Goal: Use online tool/utility

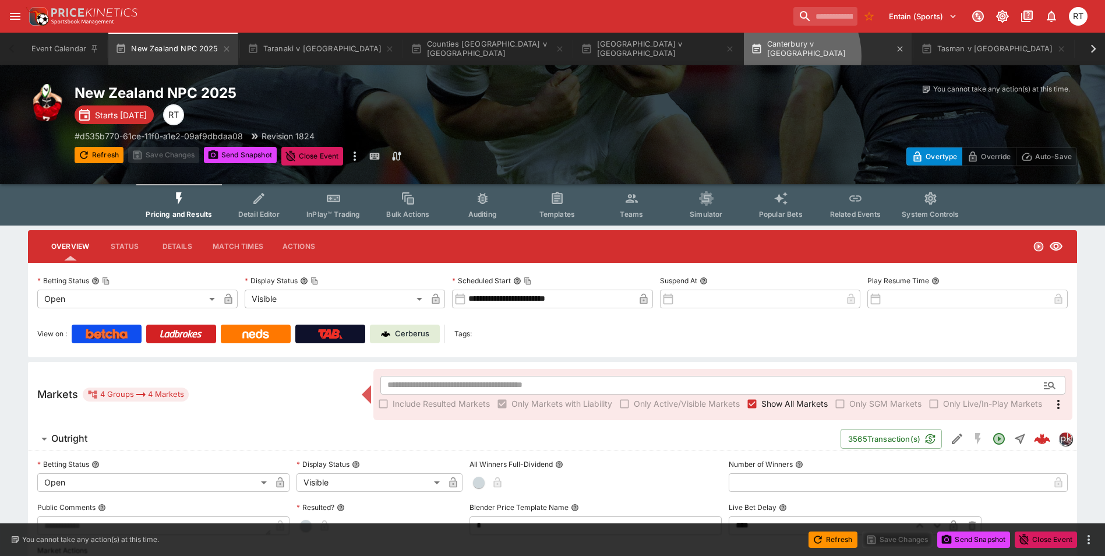
click at [744, 56] on button "Canterbury v [GEOGRAPHIC_DATA]" at bounding box center [828, 49] width 168 height 33
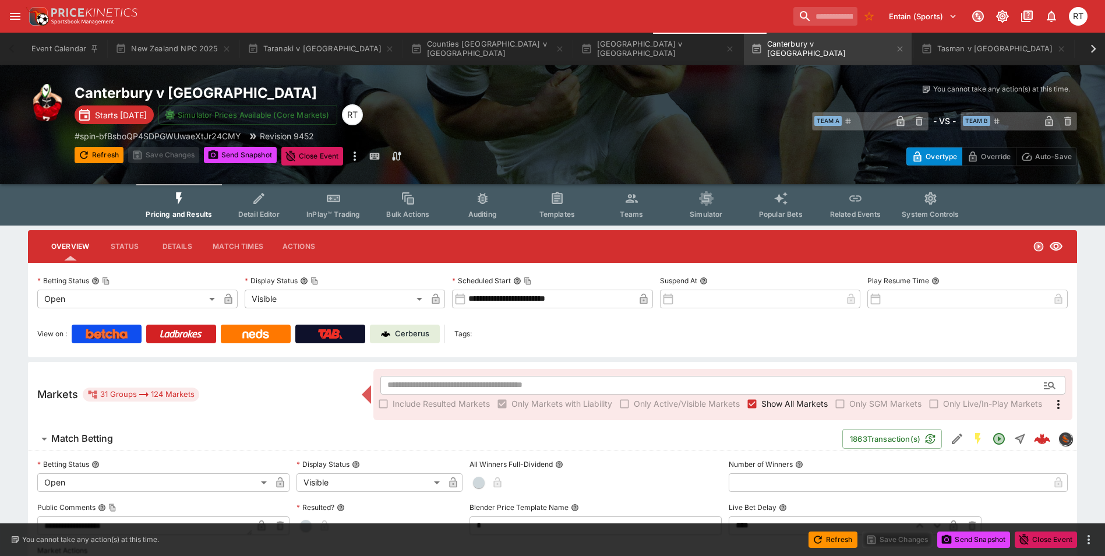
click at [417, 329] on p "Cerberus" at bounding box center [412, 334] width 34 height 12
click at [574, 51] on button "[GEOGRAPHIC_DATA] v [GEOGRAPHIC_DATA]" at bounding box center [658, 49] width 168 height 33
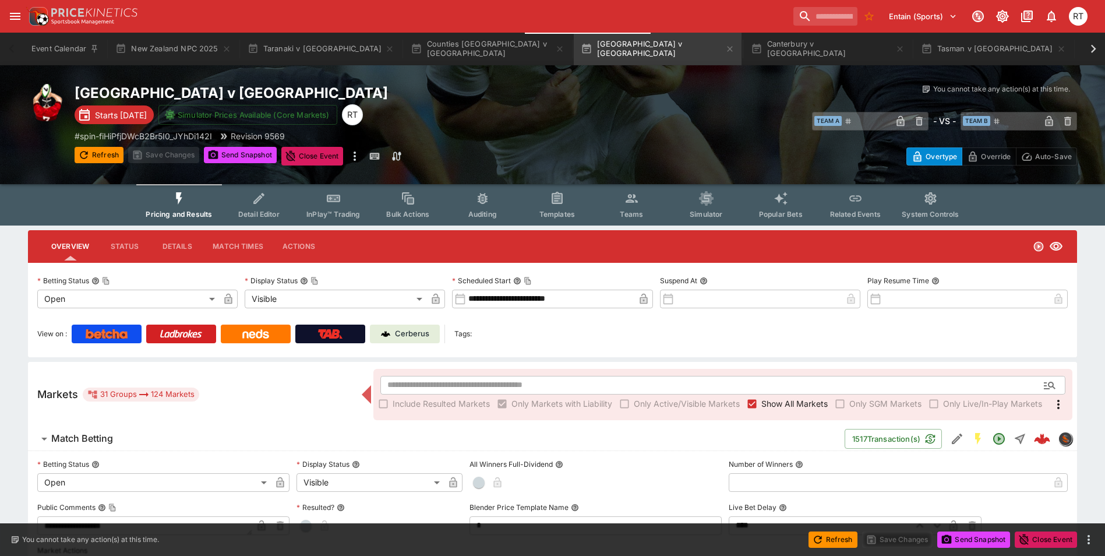
click at [422, 334] on p "Cerberus" at bounding box center [412, 334] width 34 height 12
type input "****"
click at [565, 214] on span "Templates" at bounding box center [558, 214] width 36 height 9
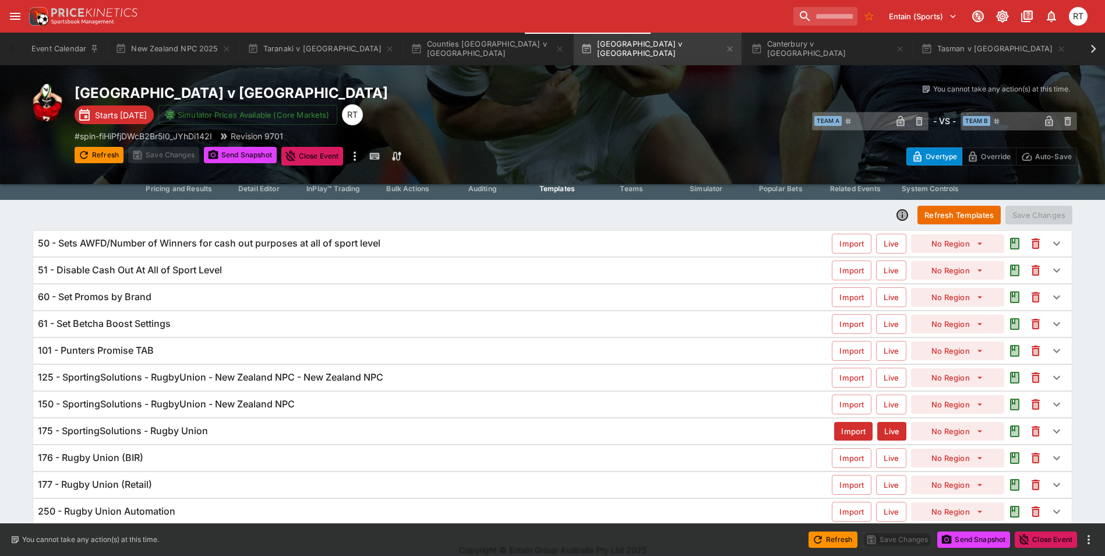
scroll to position [40, 0]
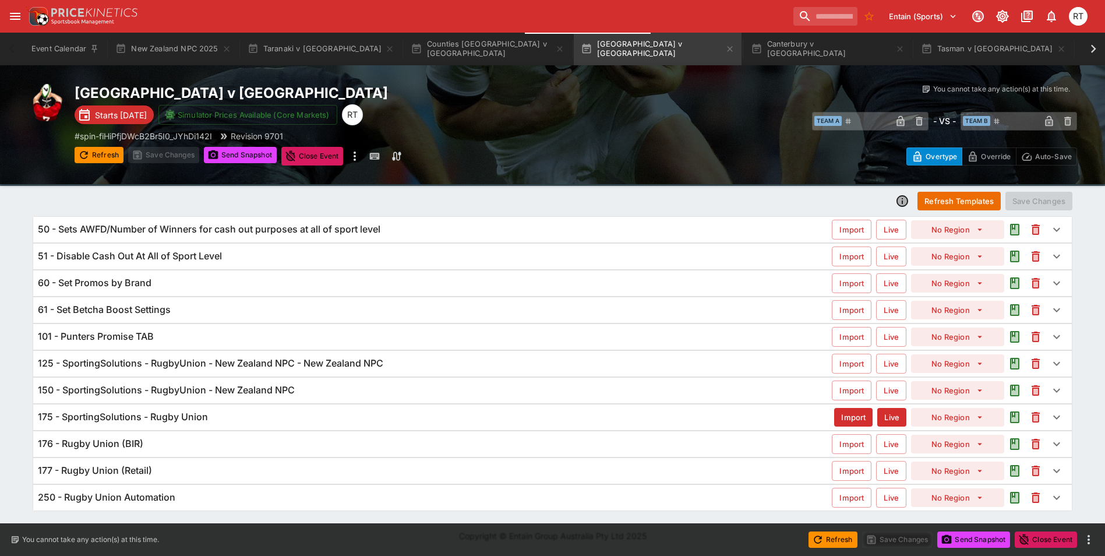
click at [70, 415] on h6 "175 - SportingSolutions - Rugby Union" at bounding box center [123, 417] width 170 height 12
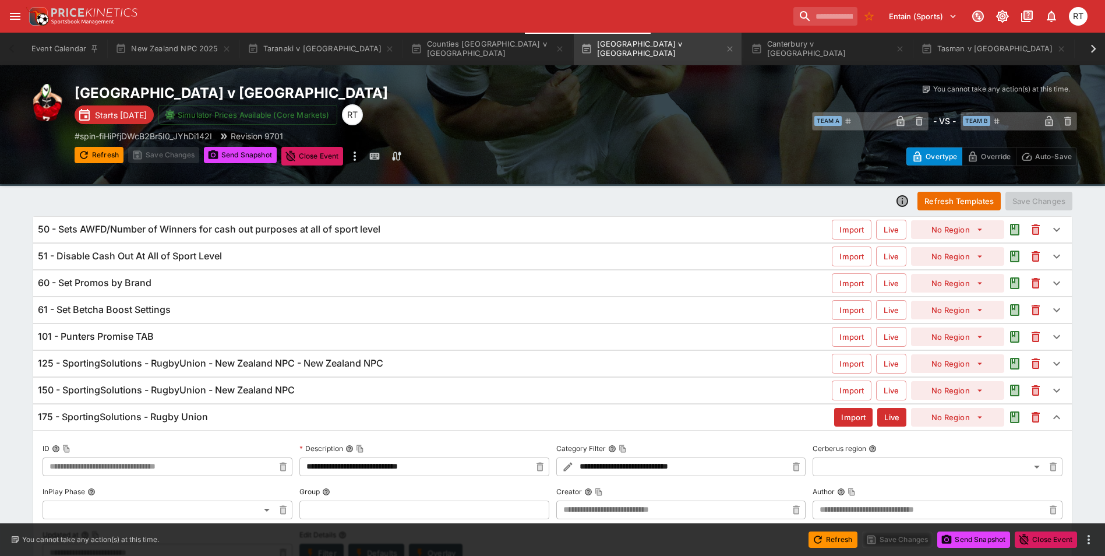
type input "**********"
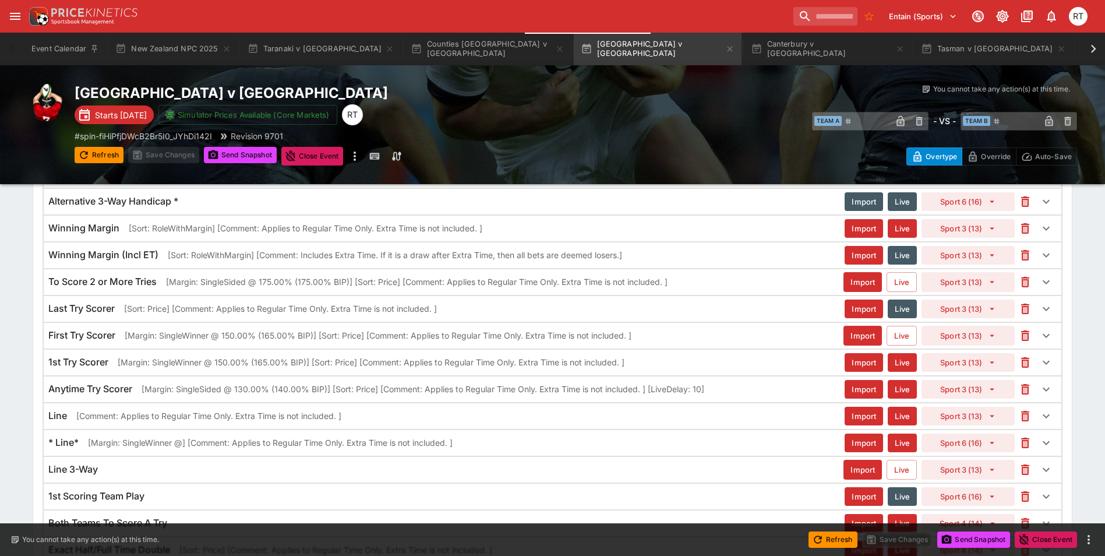
scroll to position [1346, 0]
click at [305, 51] on button "Taranaki v [GEOGRAPHIC_DATA]" at bounding box center [321, 49] width 161 height 33
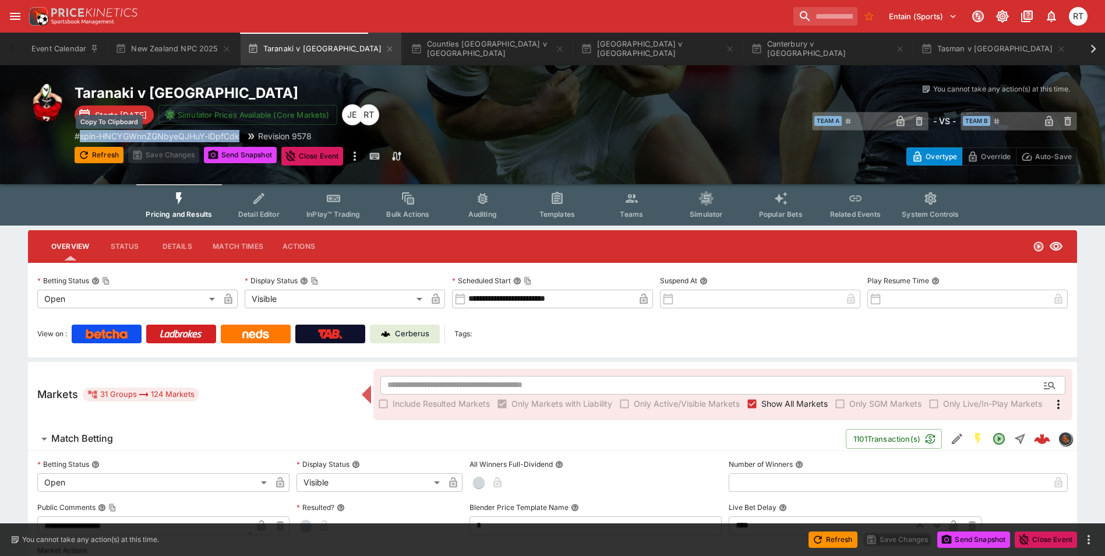
drag, startPoint x: 242, startPoint y: 136, endPoint x: 82, endPoint y: 139, distance: 160.3
click at [82, 139] on div "# spin-HNCYGWnnZGNbyeQJHuY-lDpfCdk Revision 9578" at bounding box center [326, 136] width 502 height 12
copy p "spin-HNCYGWnnZGNbyeQJHuY-lDpfCdk"
click at [480, 175] on div "Taranaki v Hawke's Bay Starts [DATE] Simulator Prices Available (Core Markets) …" at bounding box center [552, 124] width 1105 height 119
click at [428, 336] on p "Cerberus" at bounding box center [412, 334] width 34 height 12
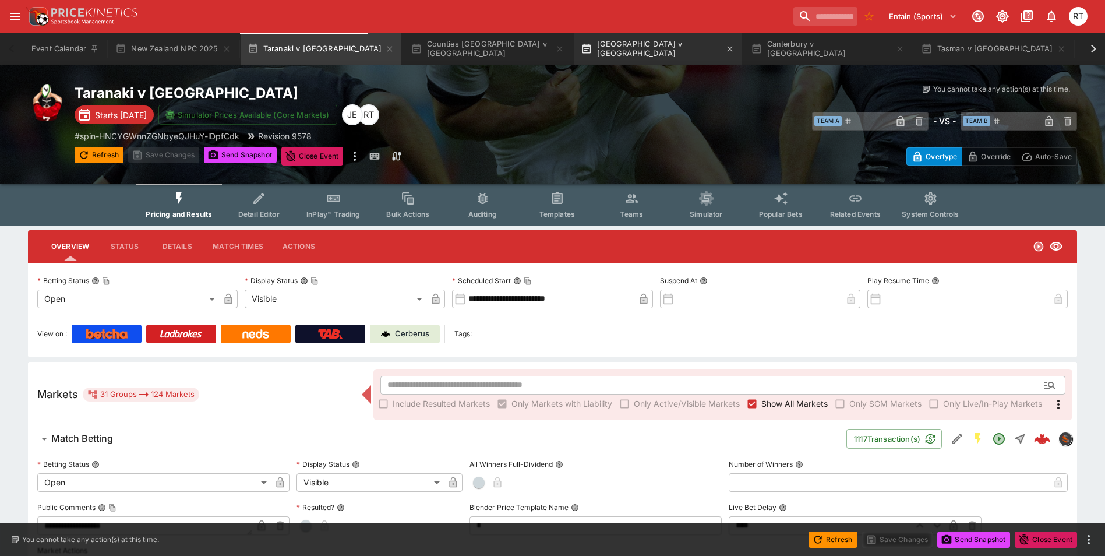
click at [574, 44] on button "[GEOGRAPHIC_DATA] v [GEOGRAPHIC_DATA]" at bounding box center [658, 49] width 168 height 33
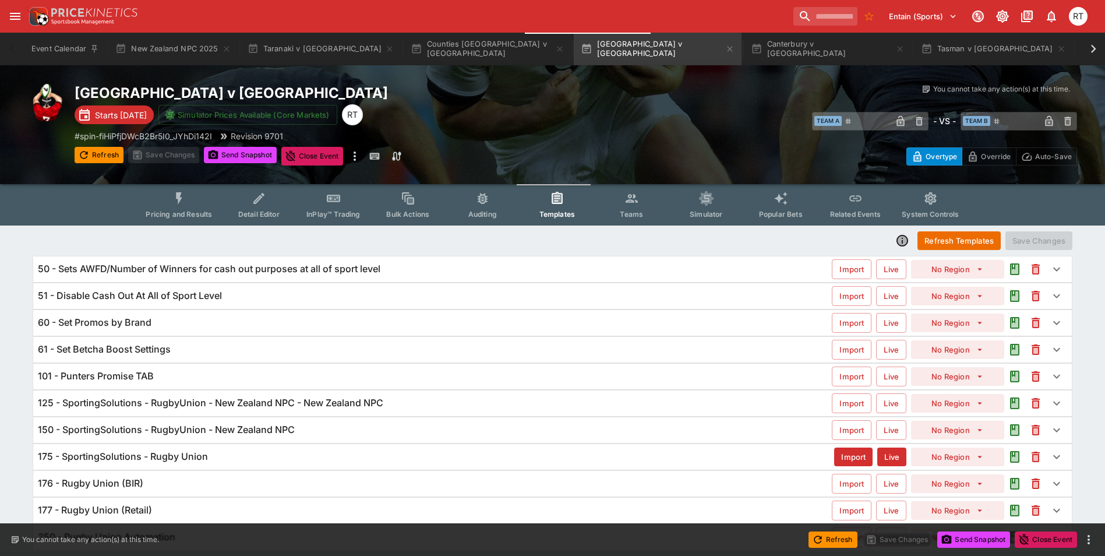
click at [185, 211] on span "Pricing and Results" at bounding box center [179, 214] width 66 height 9
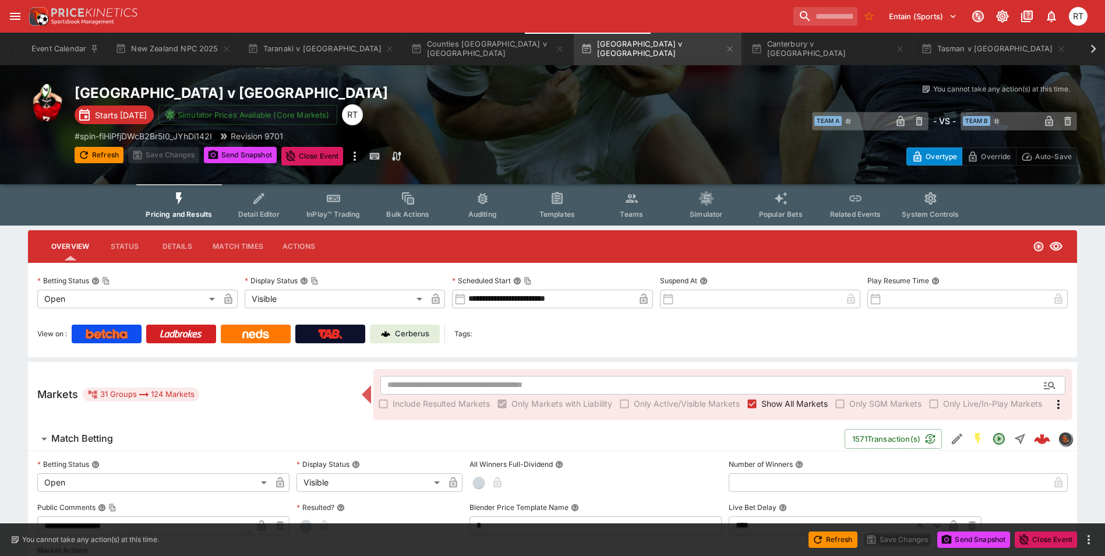
click at [418, 337] on p "Cerberus" at bounding box center [412, 334] width 34 height 12
